Goal: Task Accomplishment & Management: Manage account settings

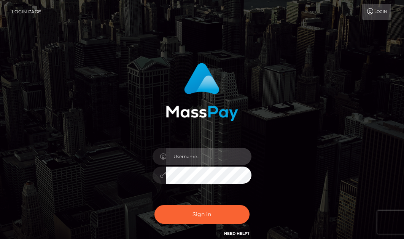
click at [196, 158] on input "text" at bounding box center [208, 156] width 85 height 17
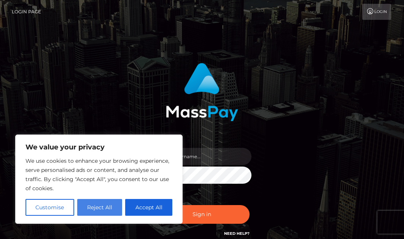
click at [111, 211] on button "Reject All" at bounding box center [99, 207] width 45 height 17
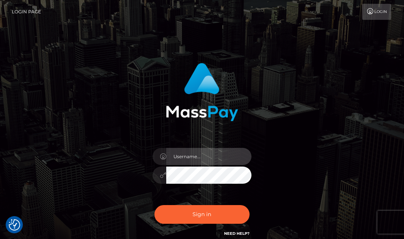
click at [186, 152] on input "text" at bounding box center [208, 156] width 85 height 17
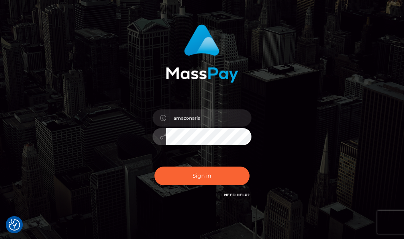
scroll to position [69, 0]
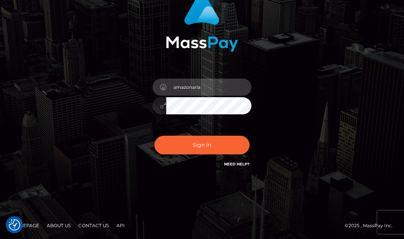
click at [194, 87] on input "amazonaria" at bounding box center [208, 86] width 85 height 17
click at [207, 88] on input "amazonaria" at bounding box center [208, 86] width 85 height 17
type input "typejunk@gmail.com"
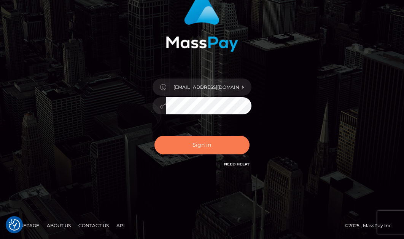
click at [201, 152] on button "Sign in" at bounding box center [202, 145] width 95 height 19
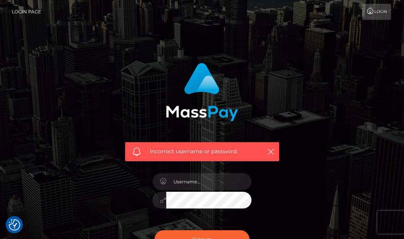
scroll to position [28, 0]
